Goal: Check status: Check status

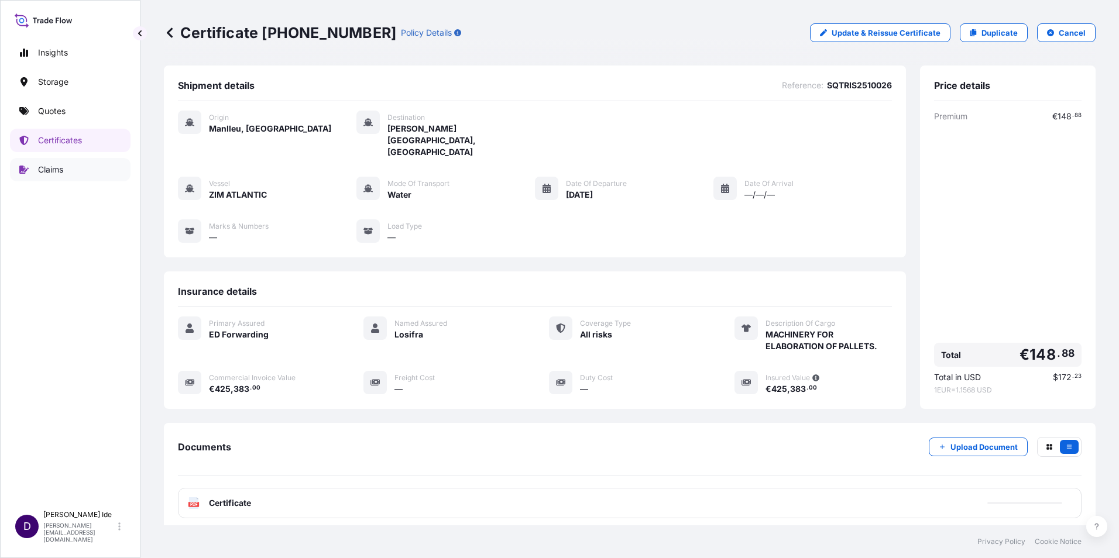
click at [61, 166] on p "Claims" at bounding box center [50, 170] width 25 height 12
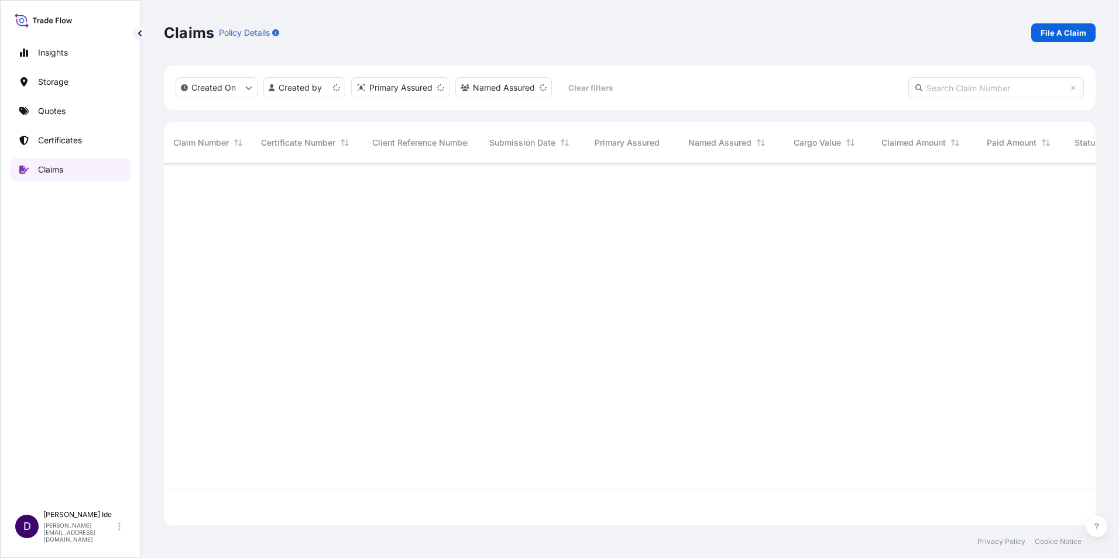
scroll to position [359, 923]
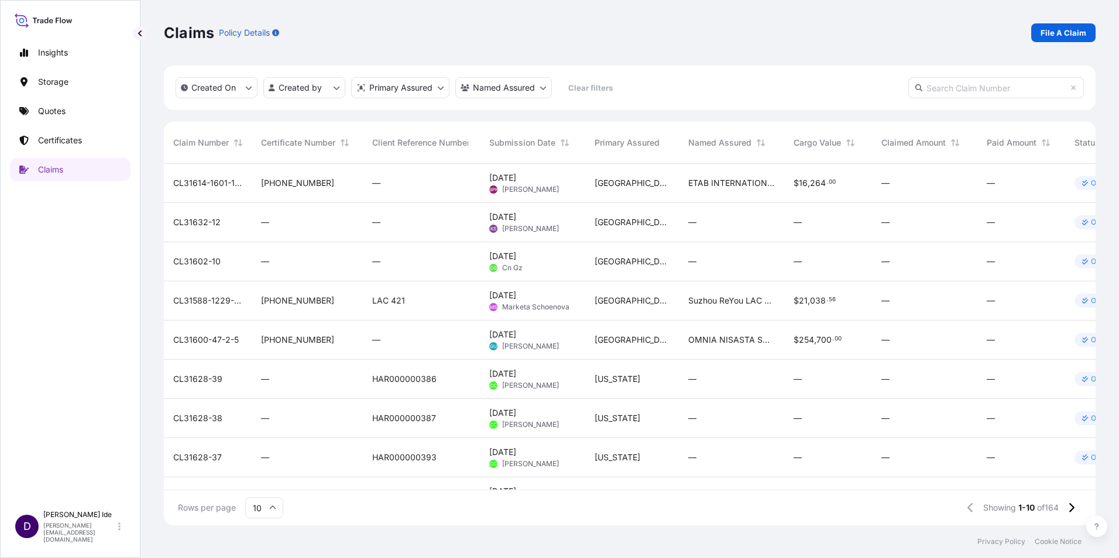
click at [944, 88] on input "text" at bounding box center [996, 87] width 176 height 21
paste input "CL31626-3"
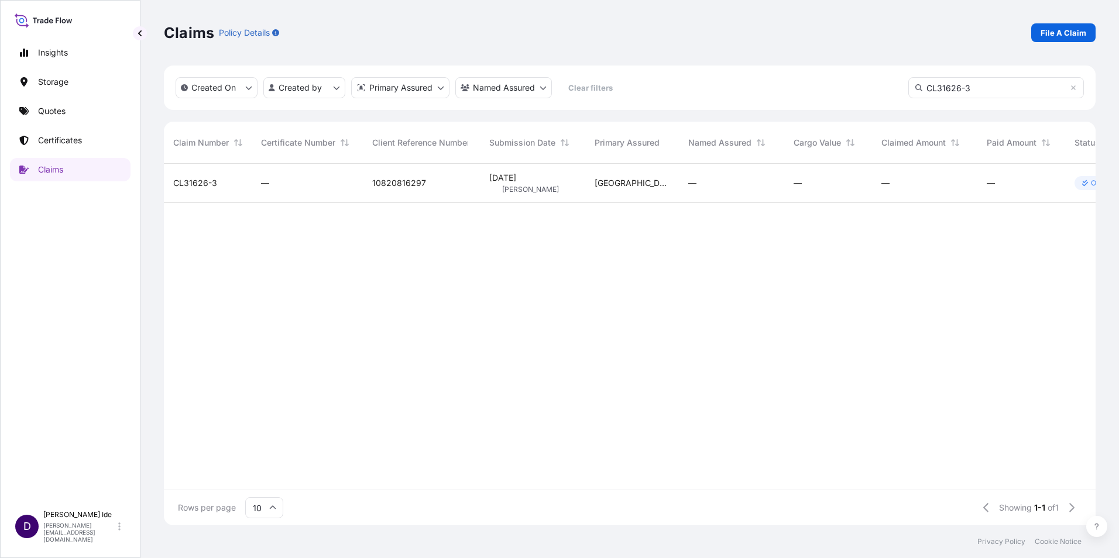
type input "CL31626-3"
click at [187, 181] on span "CL31626-3" at bounding box center [195, 183] width 44 height 12
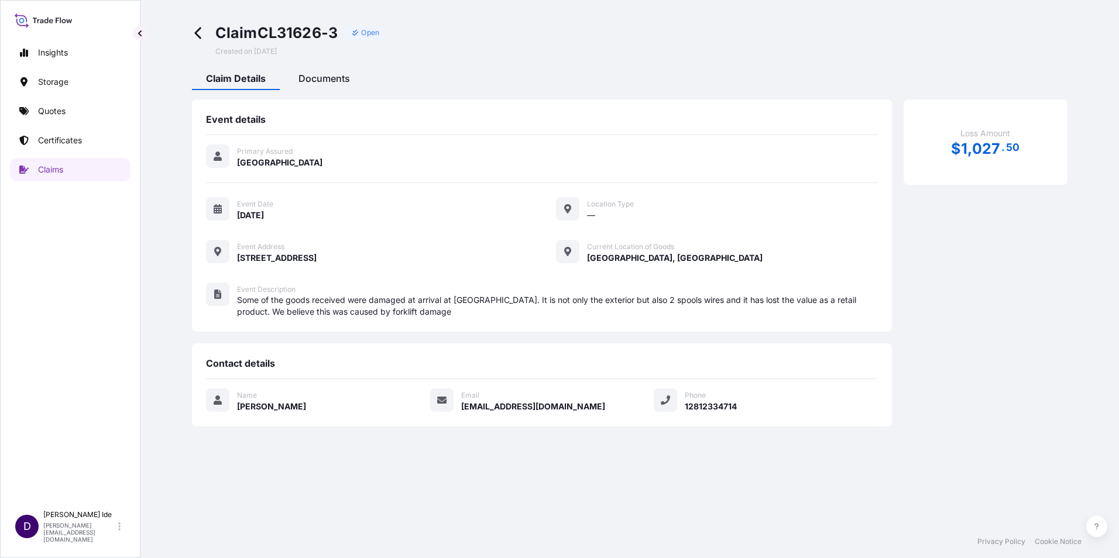
click at [332, 80] on span "Documents" at bounding box center [324, 79] width 52 height 12
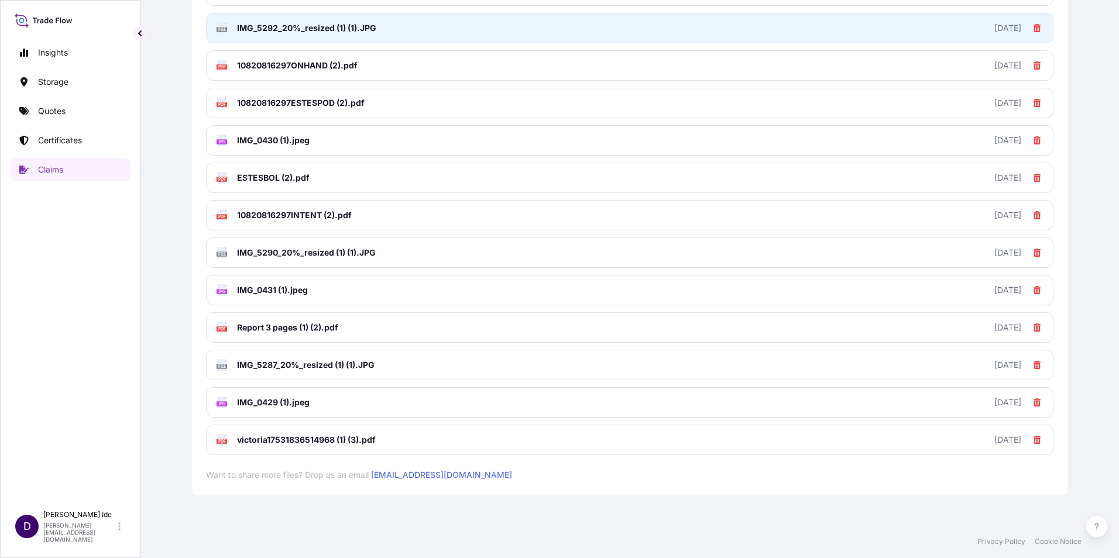
scroll to position [280, 0]
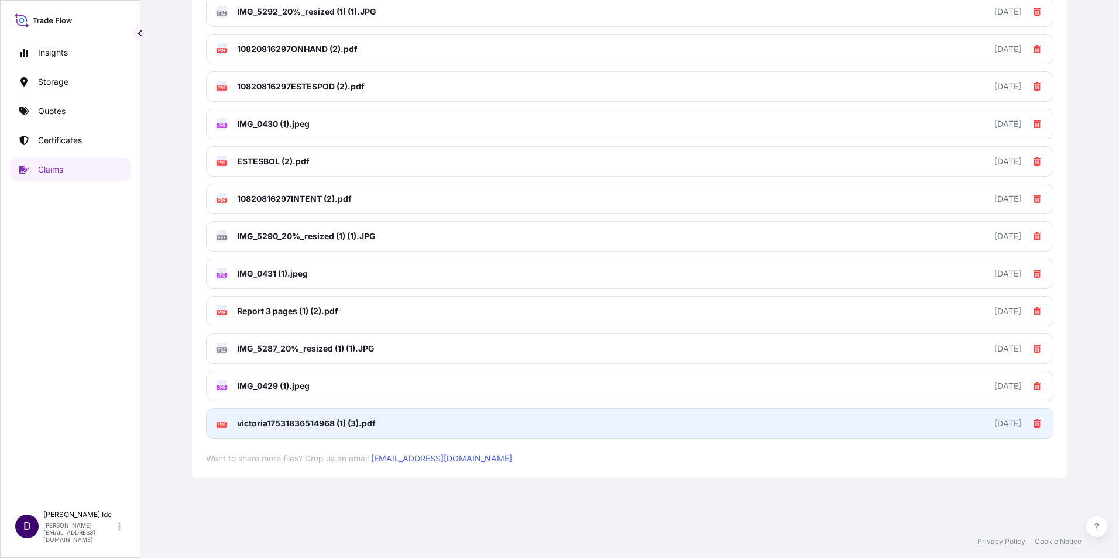
click at [270, 424] on span "victoria17531836514968 (1) (3).pdf" at bounding box center [306, 424] width 139 height 12
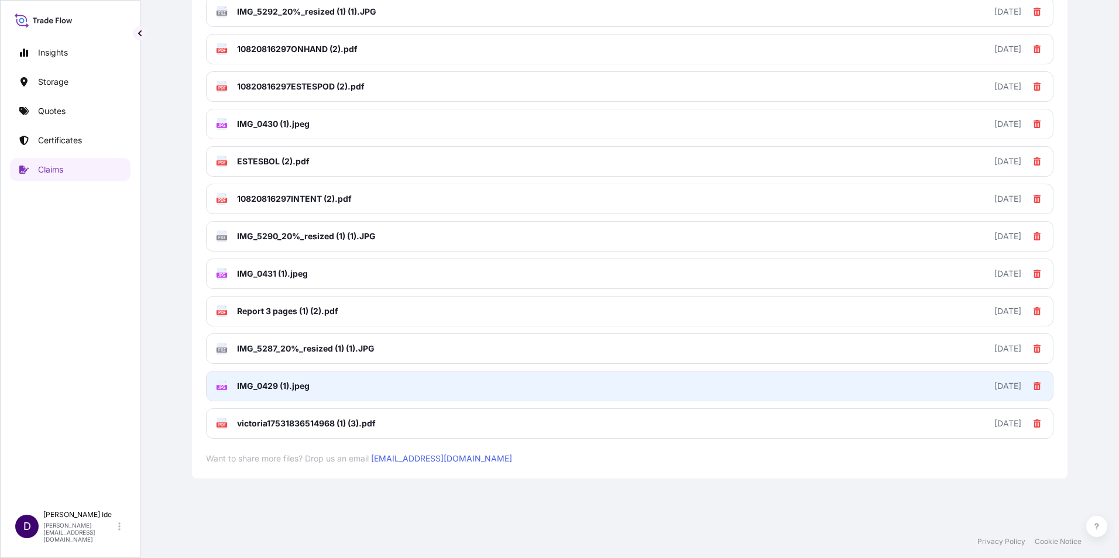
click at [262, 385] on span "IMG_0429 (1).jpeg" at bounding box center [273, 386] width 73 height 12
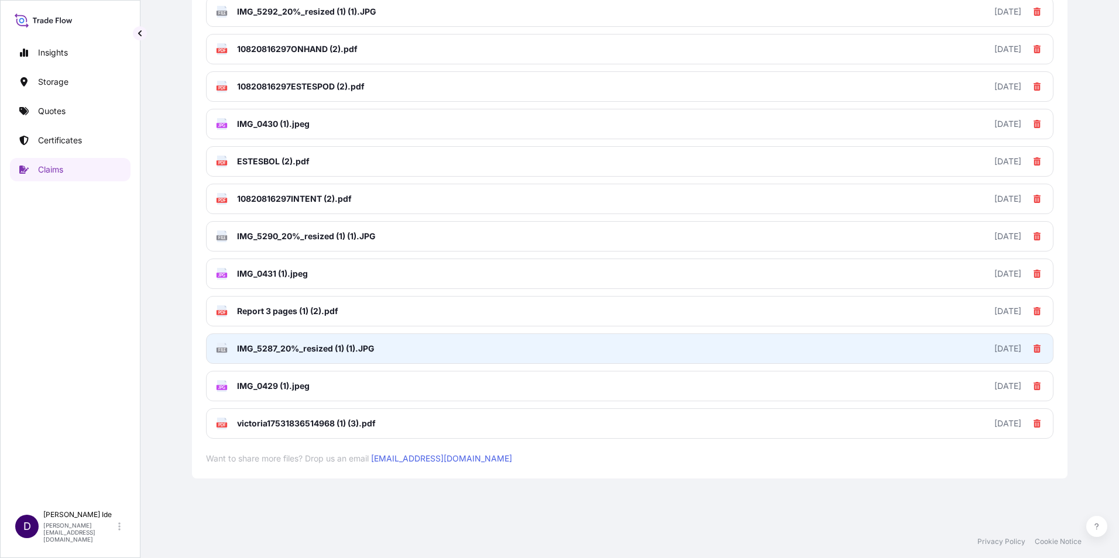
click at [283, 347] on span "IMG_5287_20%_resized (1) (1).JPG" at bounding box center [306, 349] width 138 height 12
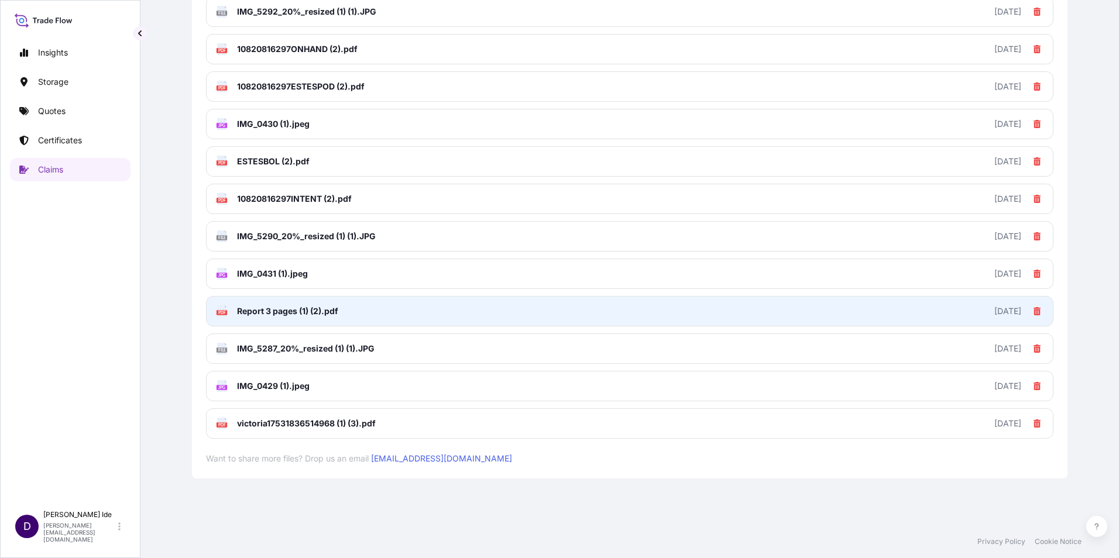
click at [260, 313] on span "Report 3 pages (1) (2).pdf" at bounding box center [287, 312] width 101 height 12
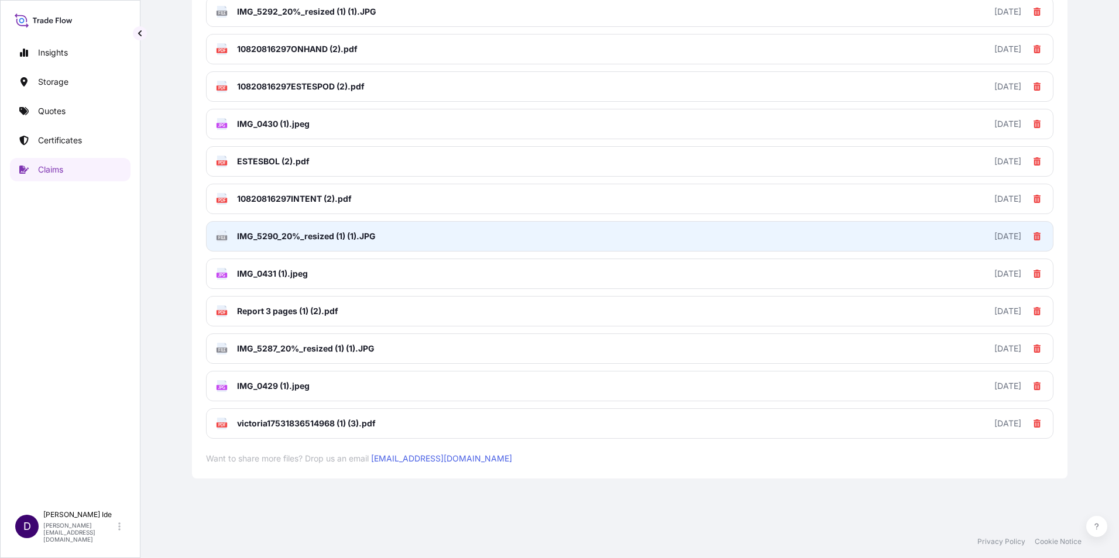
click at [290, 238] on span "IMG_5290_20%_resized (1) (1).JPG" at bounding box center [306, 237] width 139 height 12
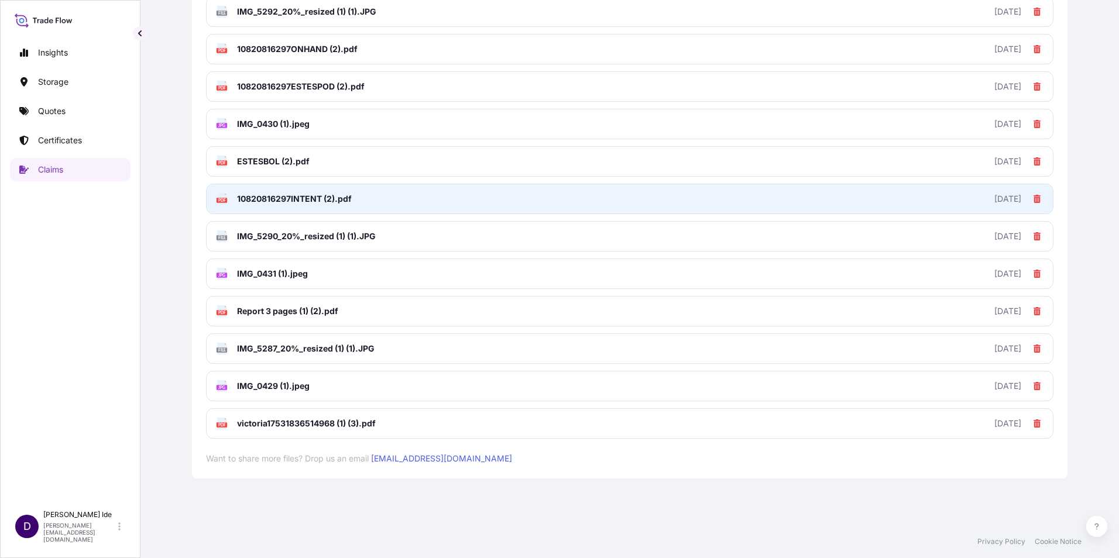
click at [282, 197] on span "10820816297INTENT (2).pdf" at bounding box center [294, 199] width 115 height 12
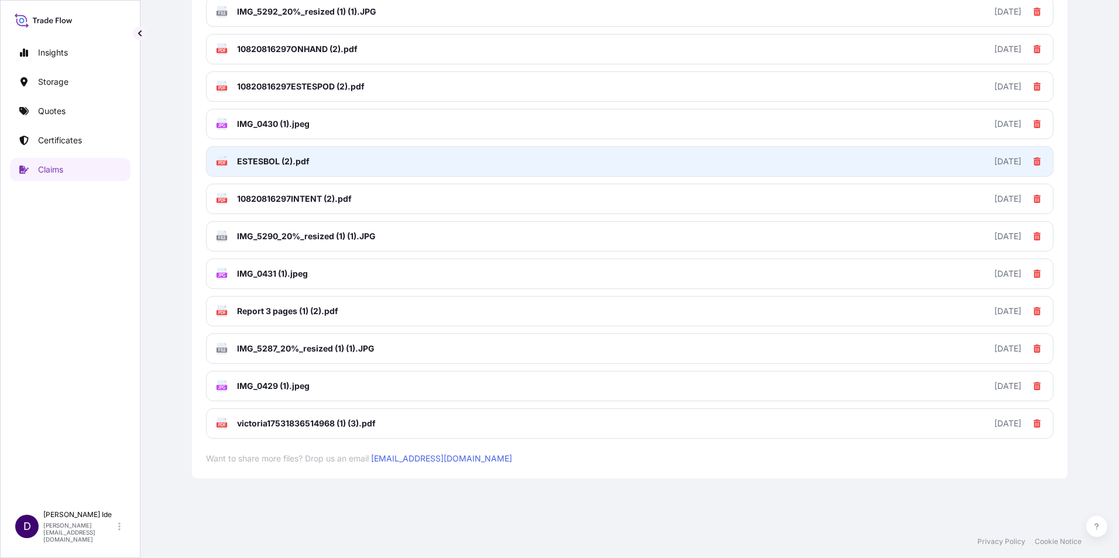
click at [279, 157] on span "ESTESBOL (2).pdf" at bounding box center [273, 162] width 73 height 12
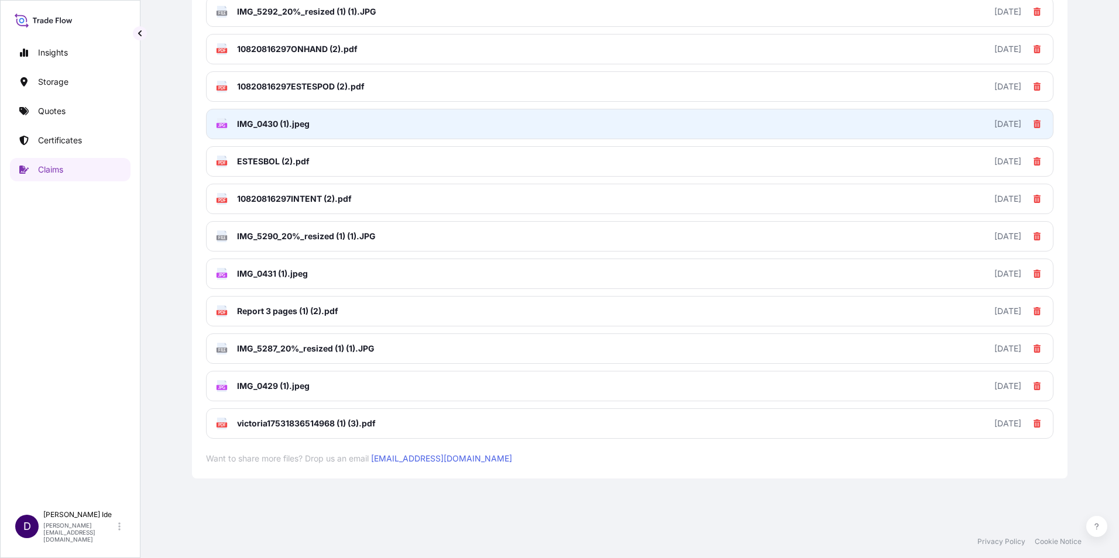
click at [269, 124] on span "IMG_0430 (1).jpeg" at bounding box center [273, 124] width 73 height 12
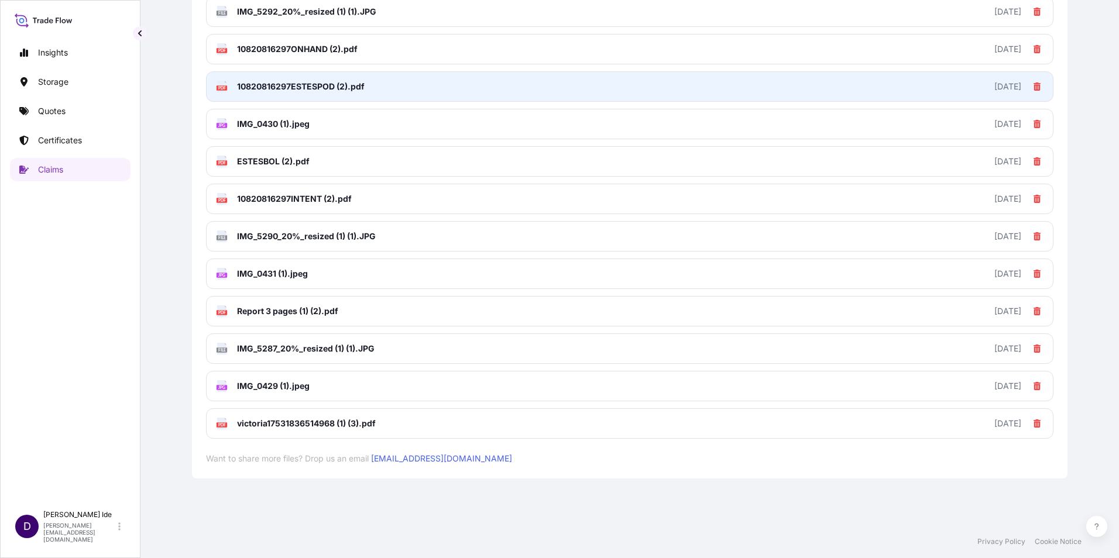
click at [285, 83] on span "10820816297ESTESPOD (2).pdf" at bounding box center [301, 87] width 128 height 12
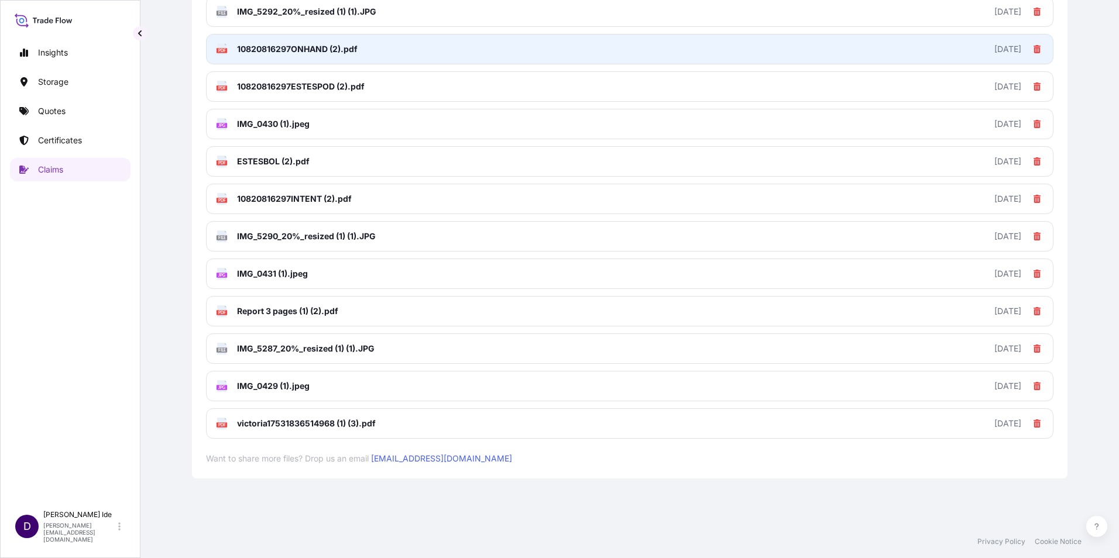
click at [280, 53] on span "10820816297ONHAND (2).pdf" at bounding box center [297, 49] width 121 height 12
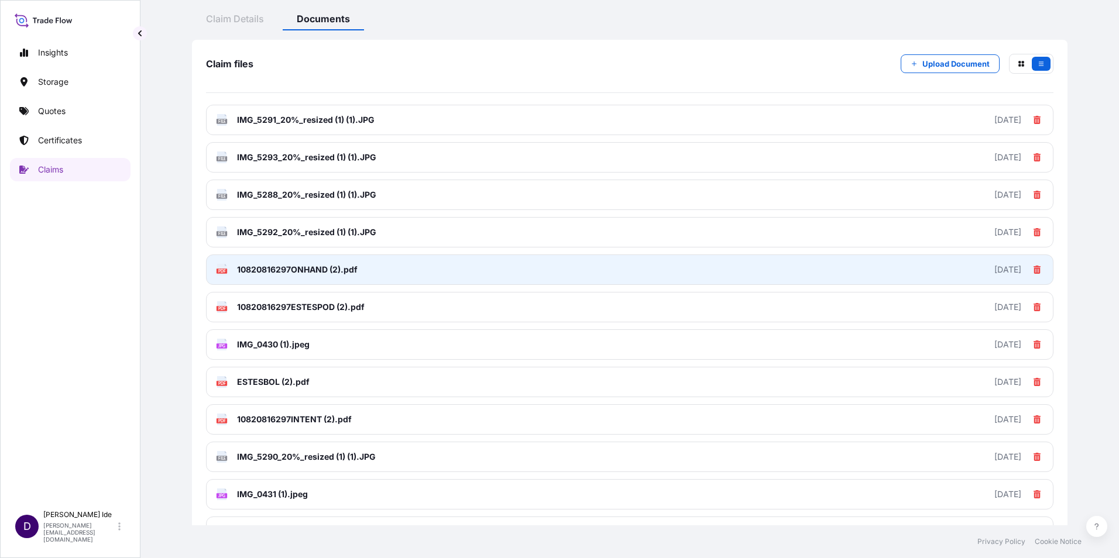
scroll to position [0, 0]
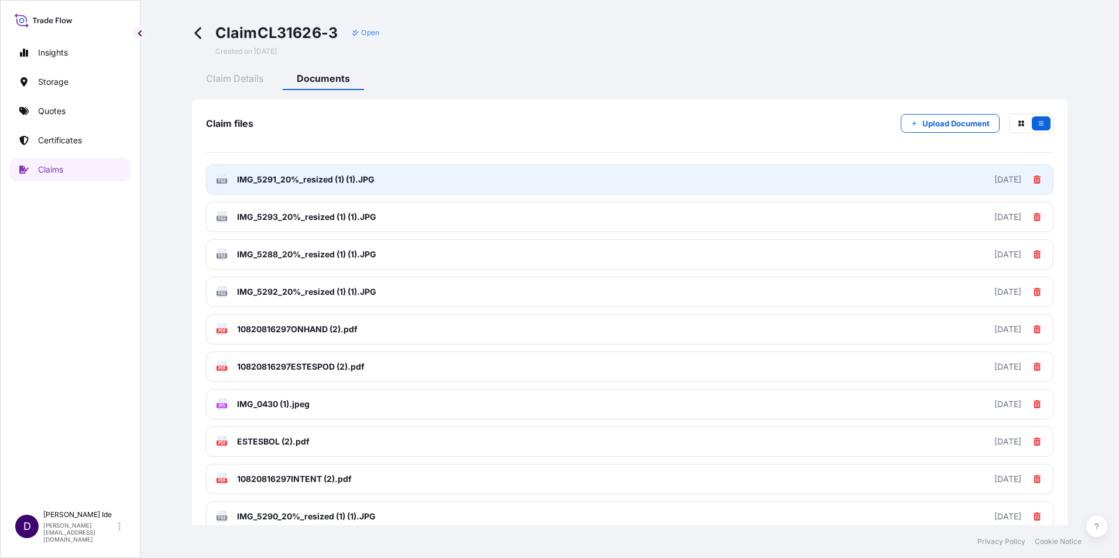
click at [321, 176] on span "IMG_5291_20%_resized (1) (1).JPG" at bounding box center [306, 180] width 138 height 12
